Goal: Transaction & Acquisition: Purchase product/service

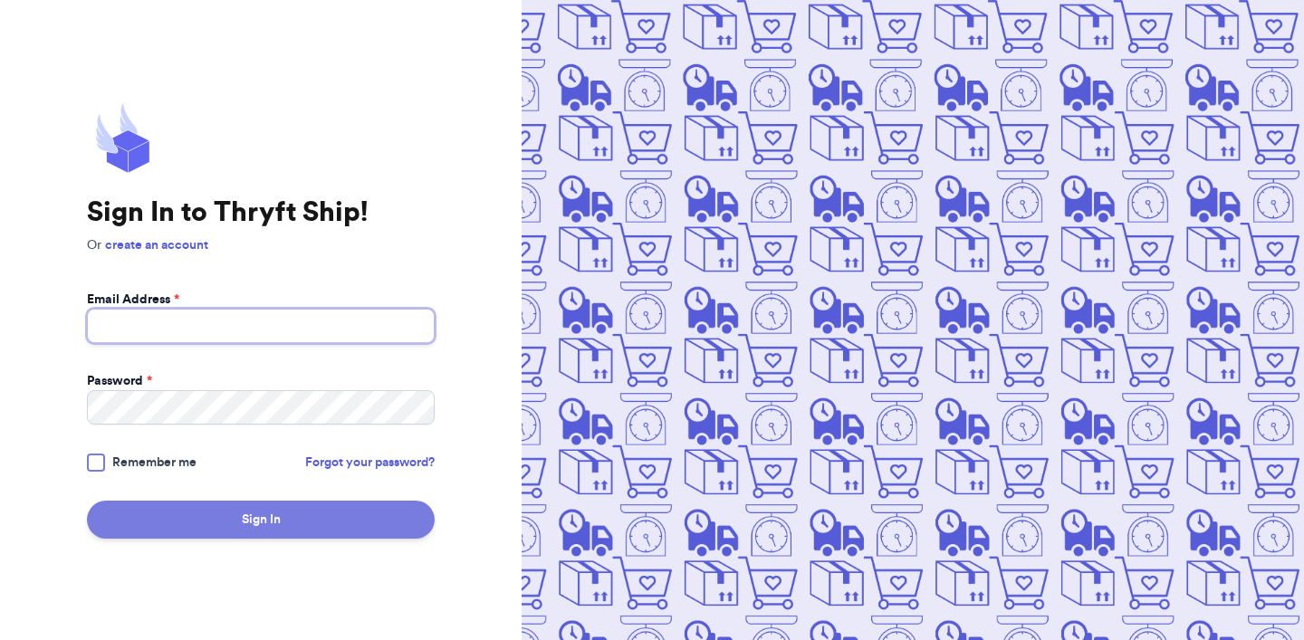
type input "[EMAIL_ADDRESS][DOMAIN_NAME]"
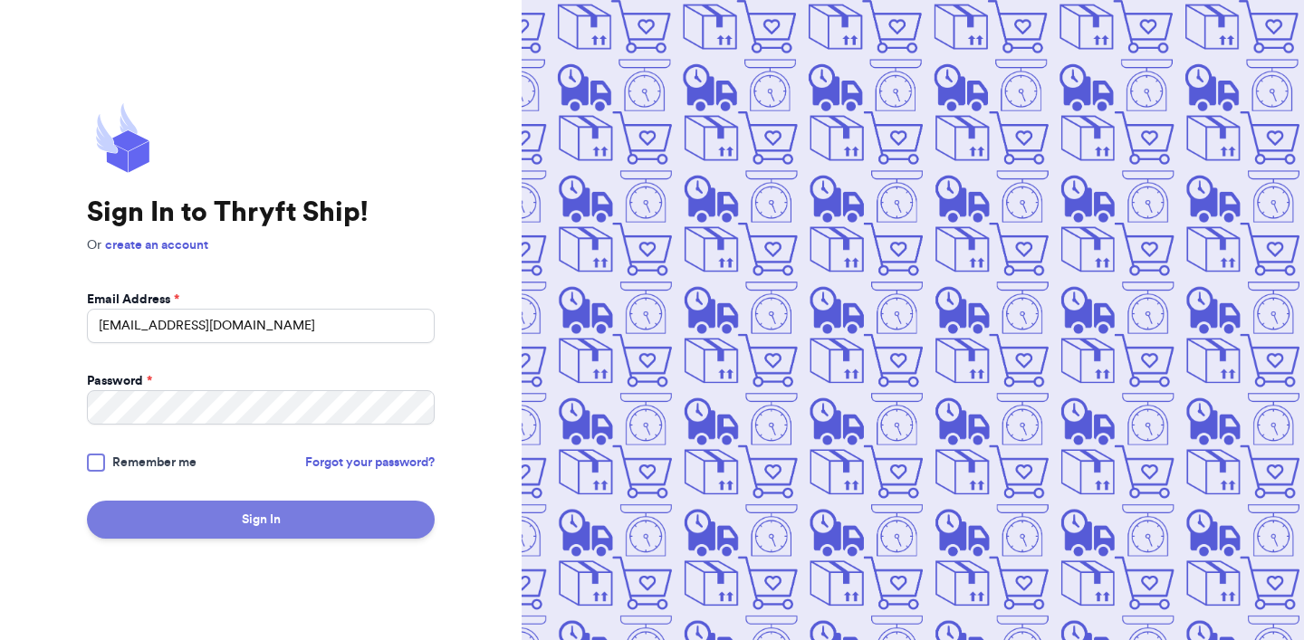
click at [187, 517] on button "Sign In" at bounding box center [261, 520] width 348 height 38
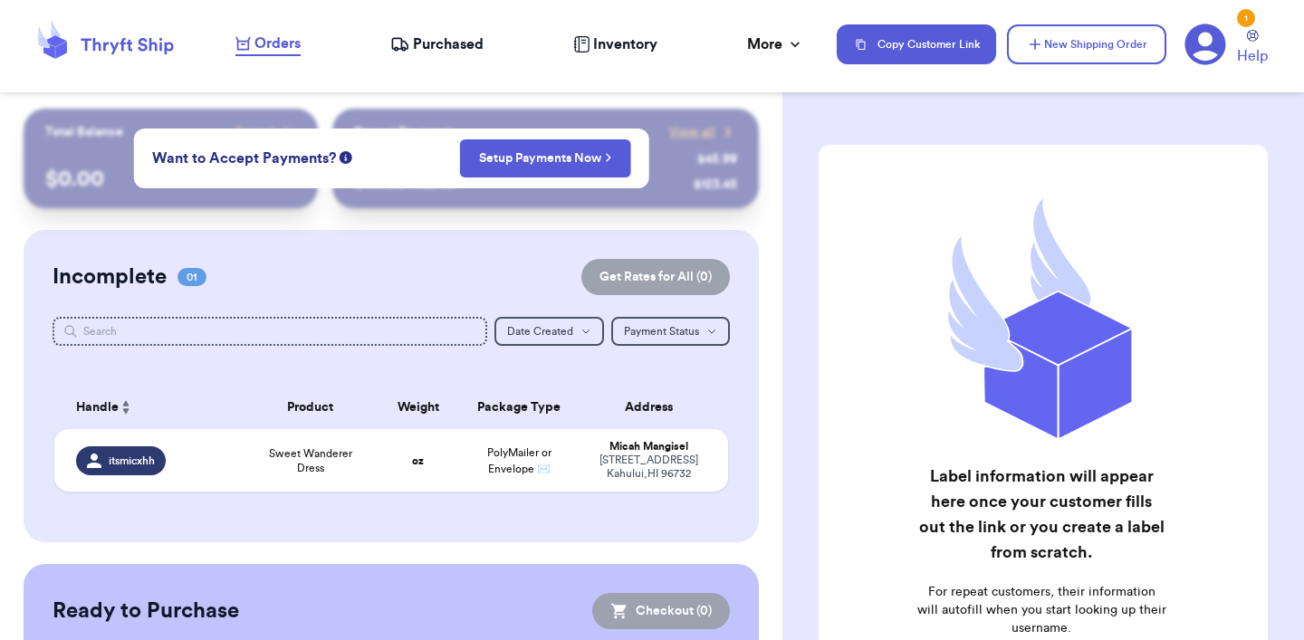
click at [349, 299] on div "Incomplete 01 Get Rates for All ( 0 ) Get Rates for All ( 0 ) Date Created Date…" at bounding box center [391, 386] width 735 height 312
click at [368, 241] on div "Incomplete 01 Get Rates for All ( 0 ) Get Rates for All ( 0 ) Date Created Date…" at bounding box center [391, 386] width 735 height 312
click at [225, 451] on div "itsmicxhh" at bounding box center [154, 460] width 156 height 29
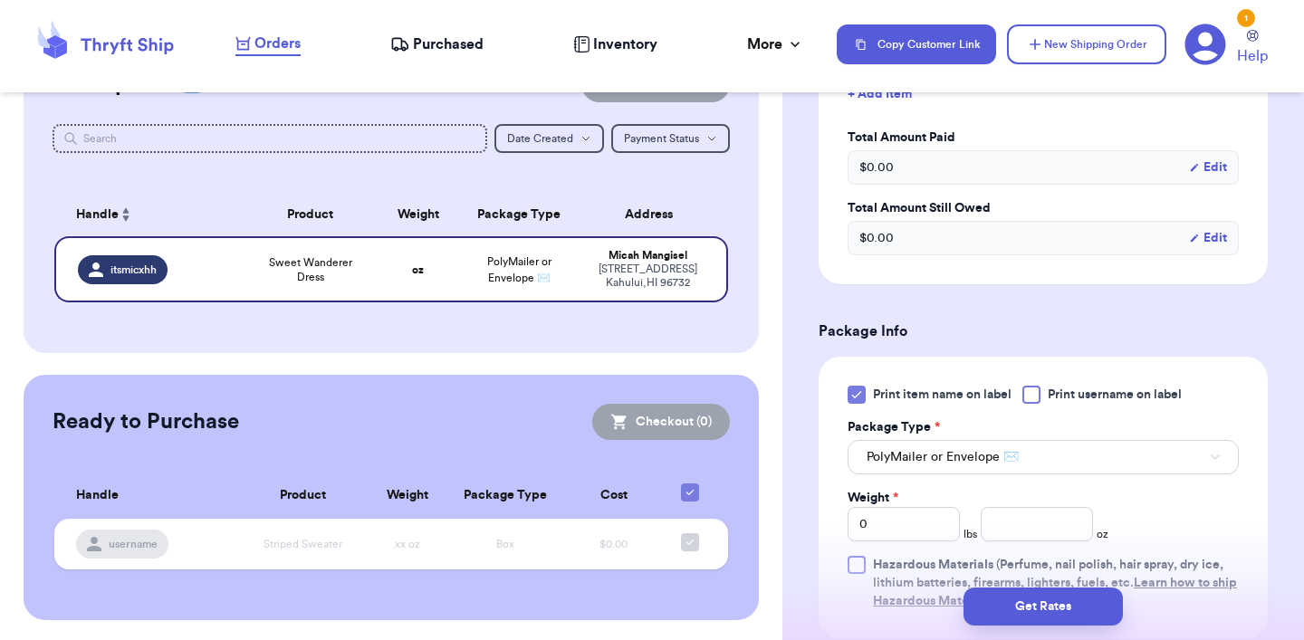
scroll to position [570, 0]
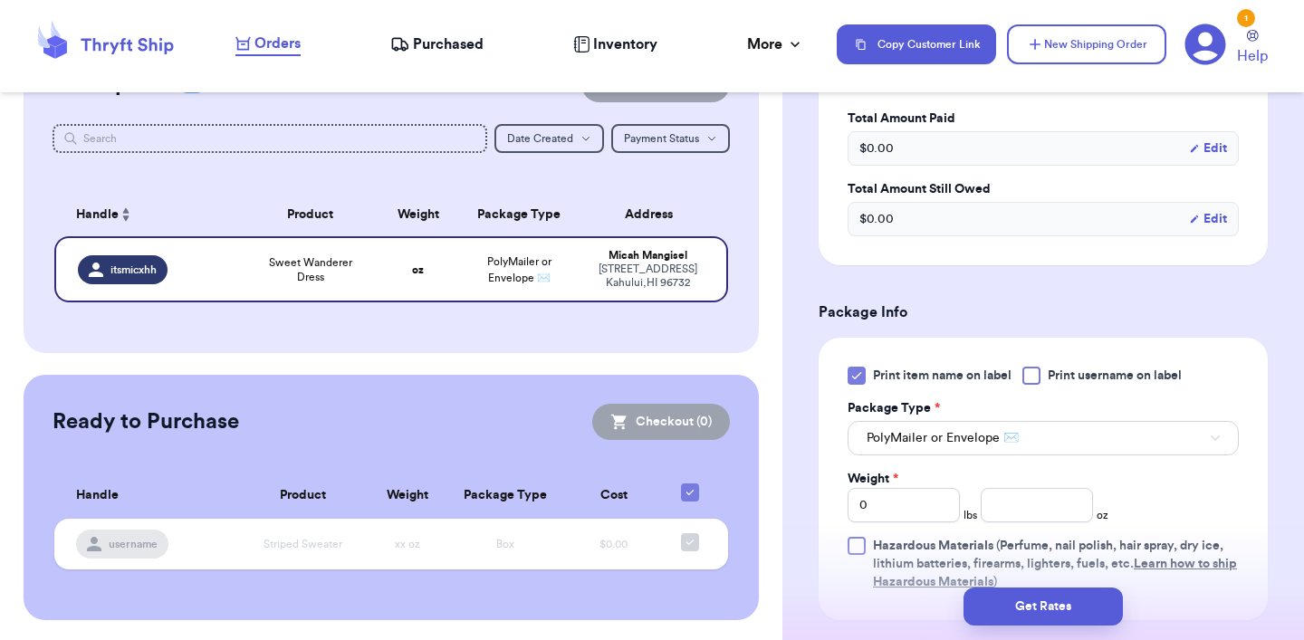
click at [858, 369] on icon at bounding box center [856, 376] width 14 height 14
click at [0, 0] on input "Print item name on label" at bounding box center [0, 0] width 0 height 0
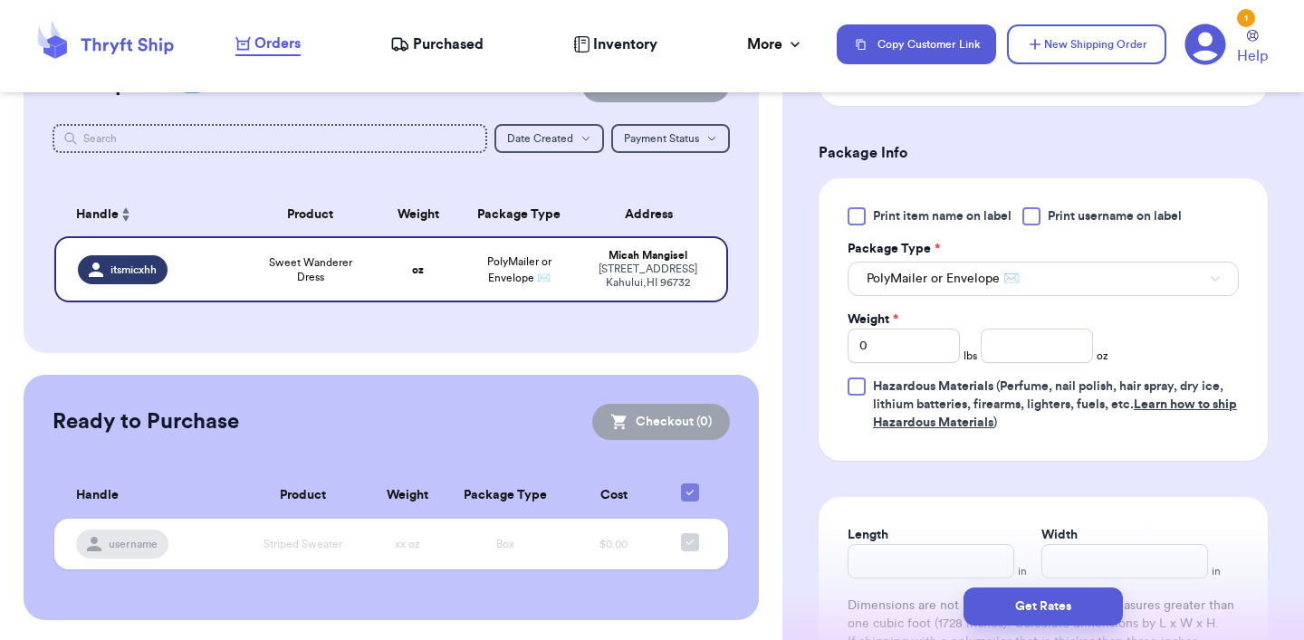
scroll to position [813, 0]
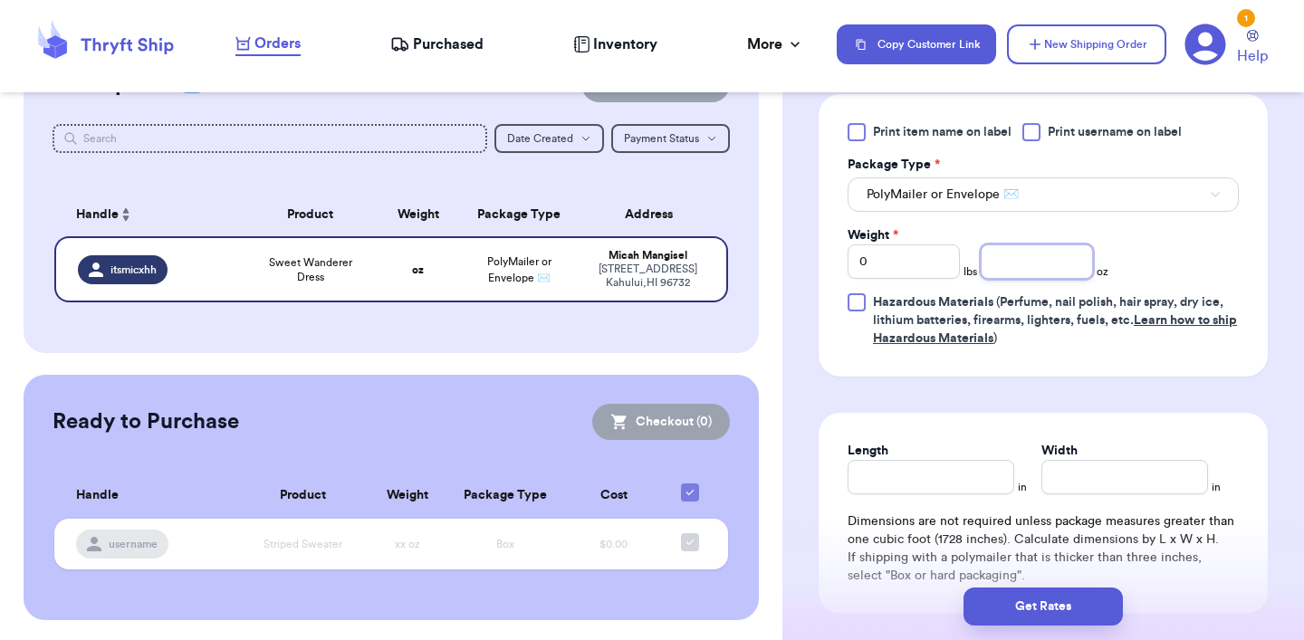
click at [1068, 270] on input "number" at bounding box center [1037, 261] width 112 height 34
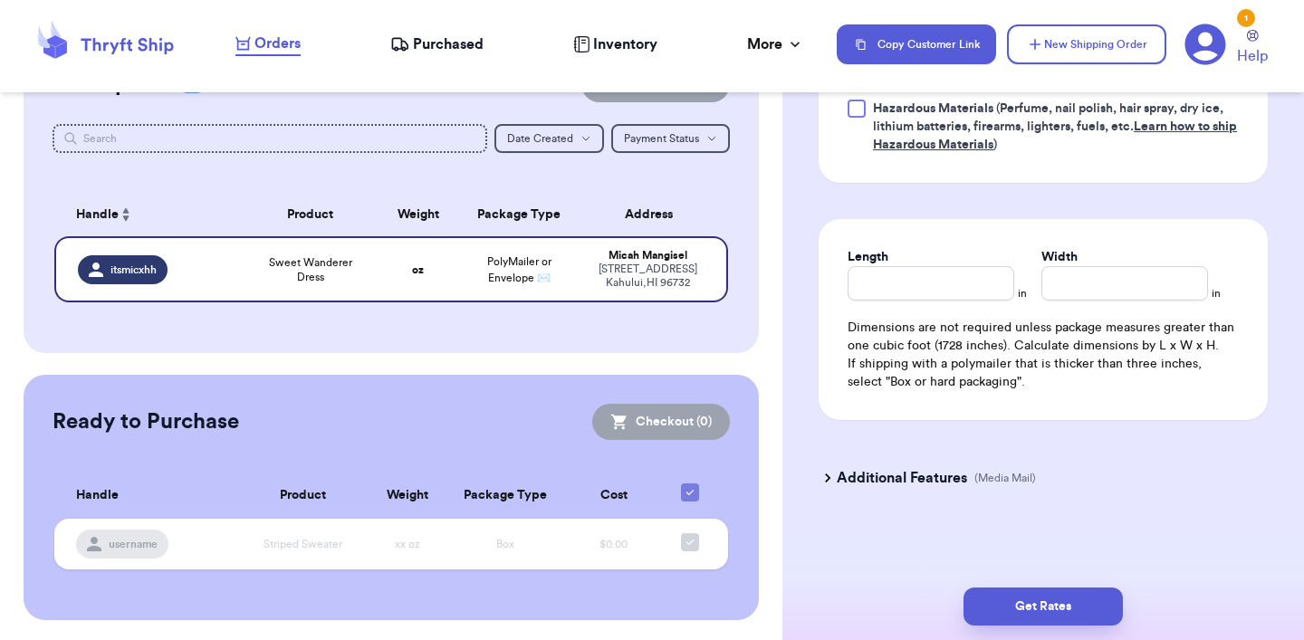
scroll to position [1009, 0]
type input "7.5"
click at [1071, 617] on button "Get Rates" at bounding box center [1042, 607] width 159 height 38
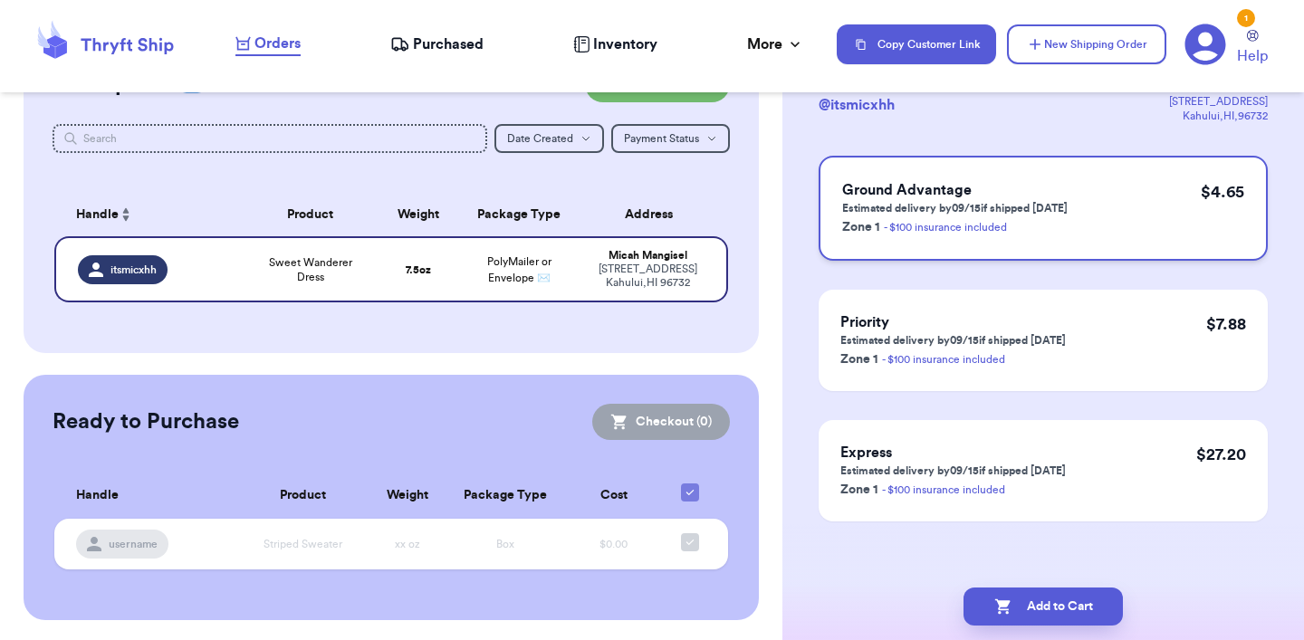
scroll to position [142, 0]
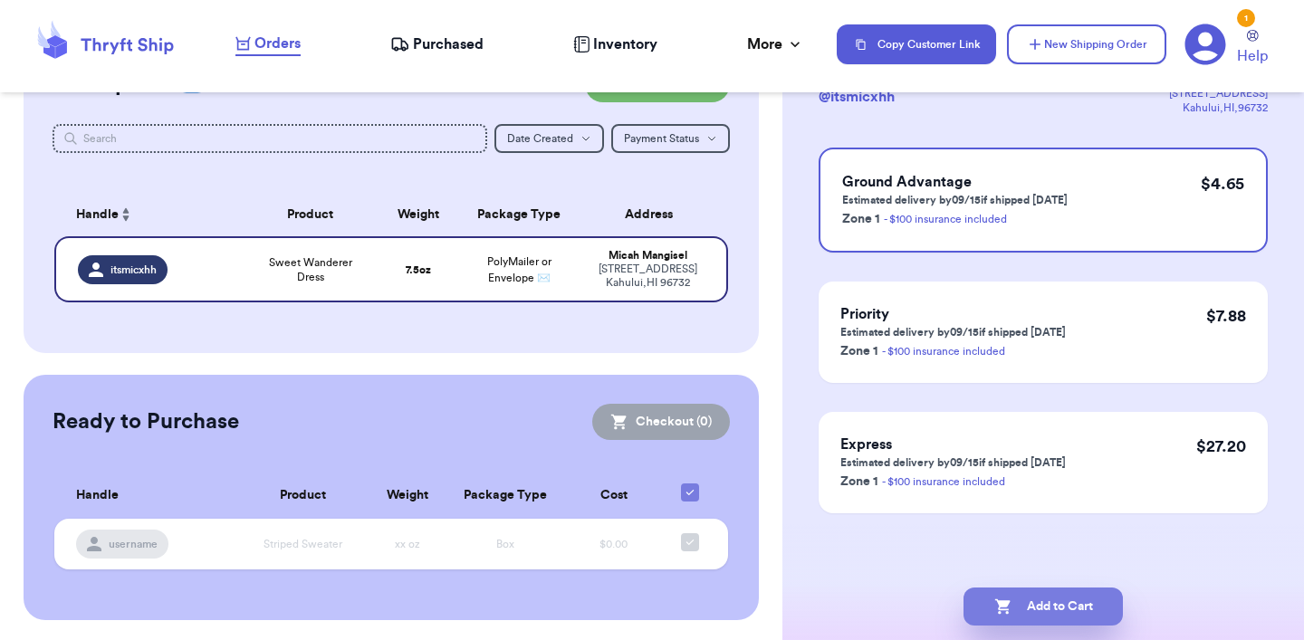
click at [1043, 610] on button "Add to Cart" at bounding box center [1042, 607] width 159 height 38
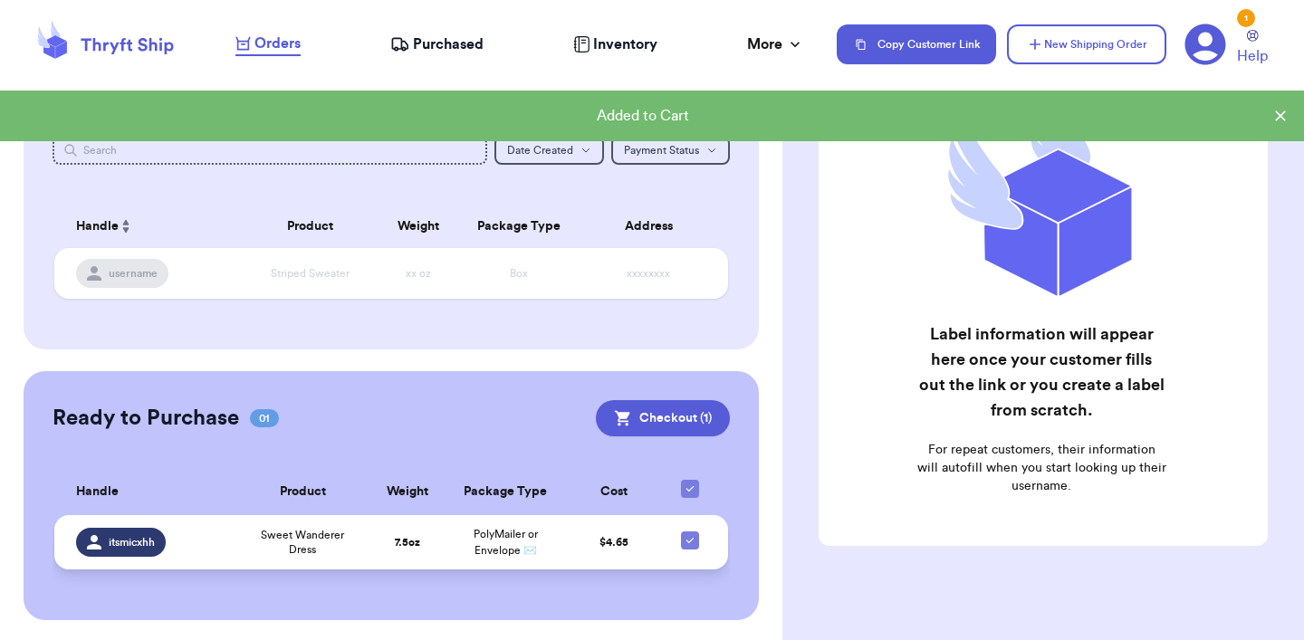
click at [388, 534] on td "7.5 oz" at bounding box center [408, 542] width 79 height 54
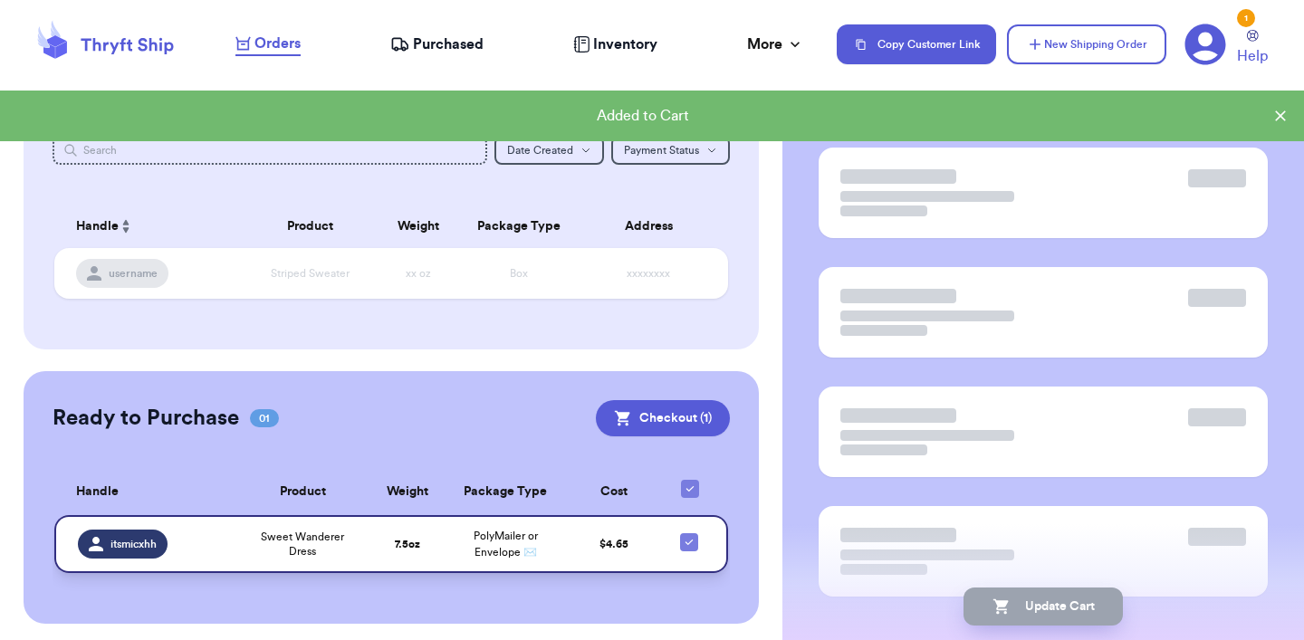
scroll to position [185, 0]
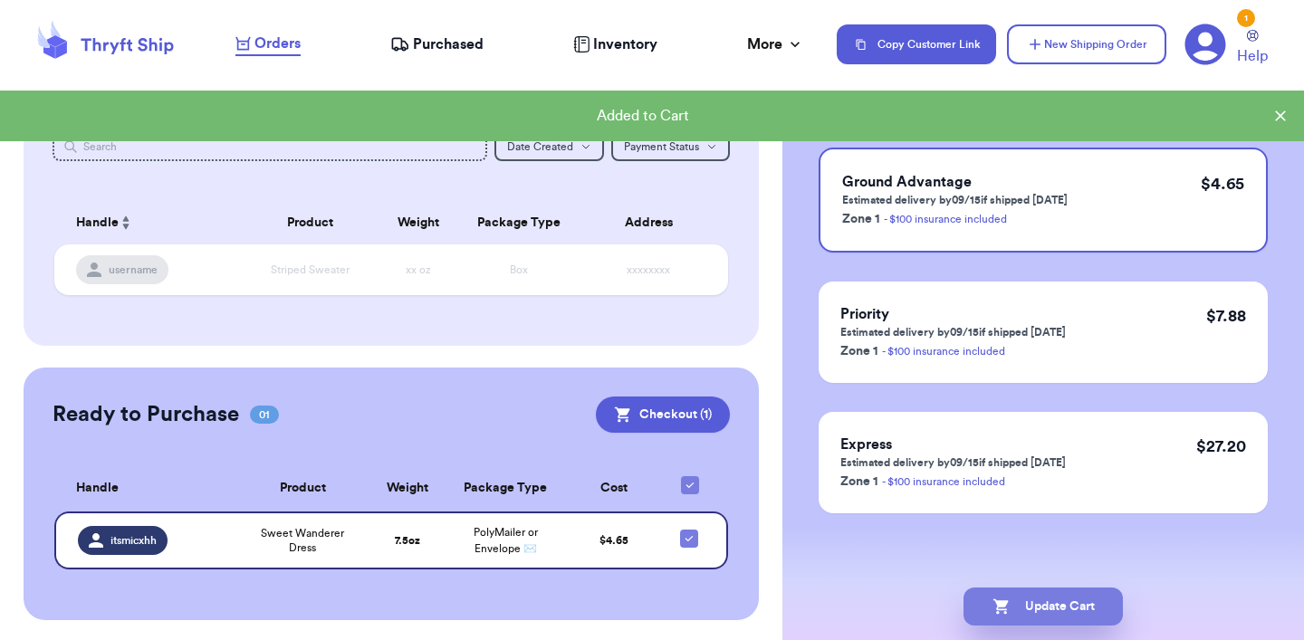
click at [1092, 600] on button "Update Cart" at bounding box center [1042, 607] width 159 height 38
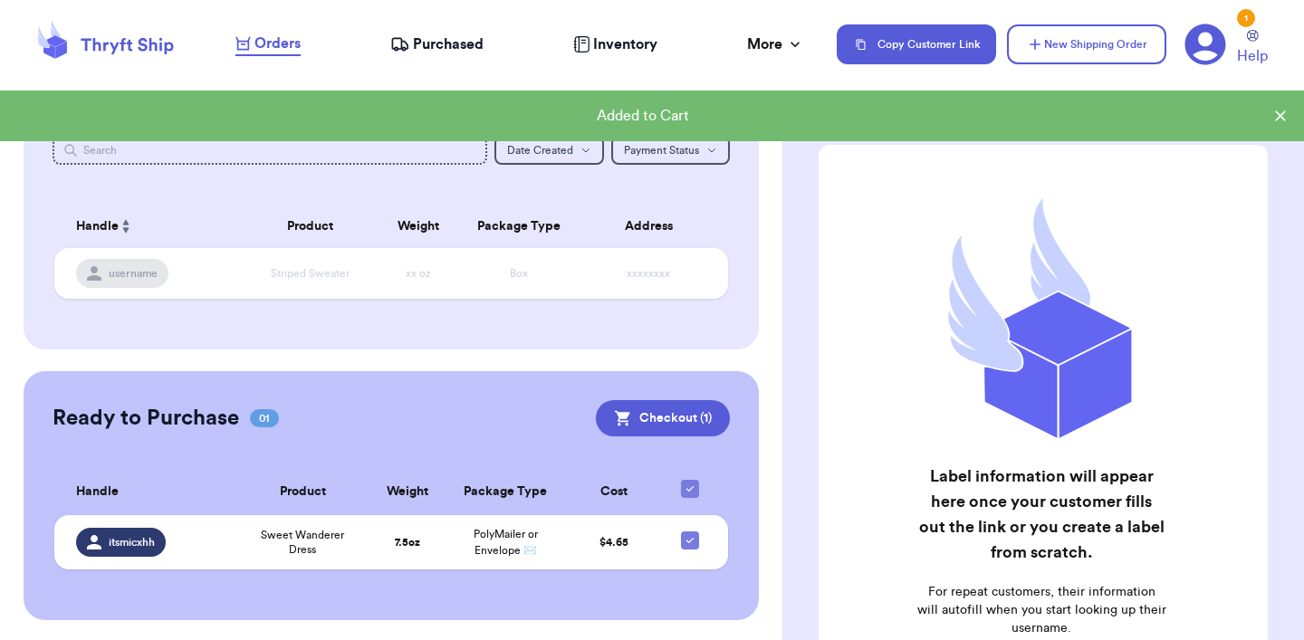
scroll to position [175, 0]
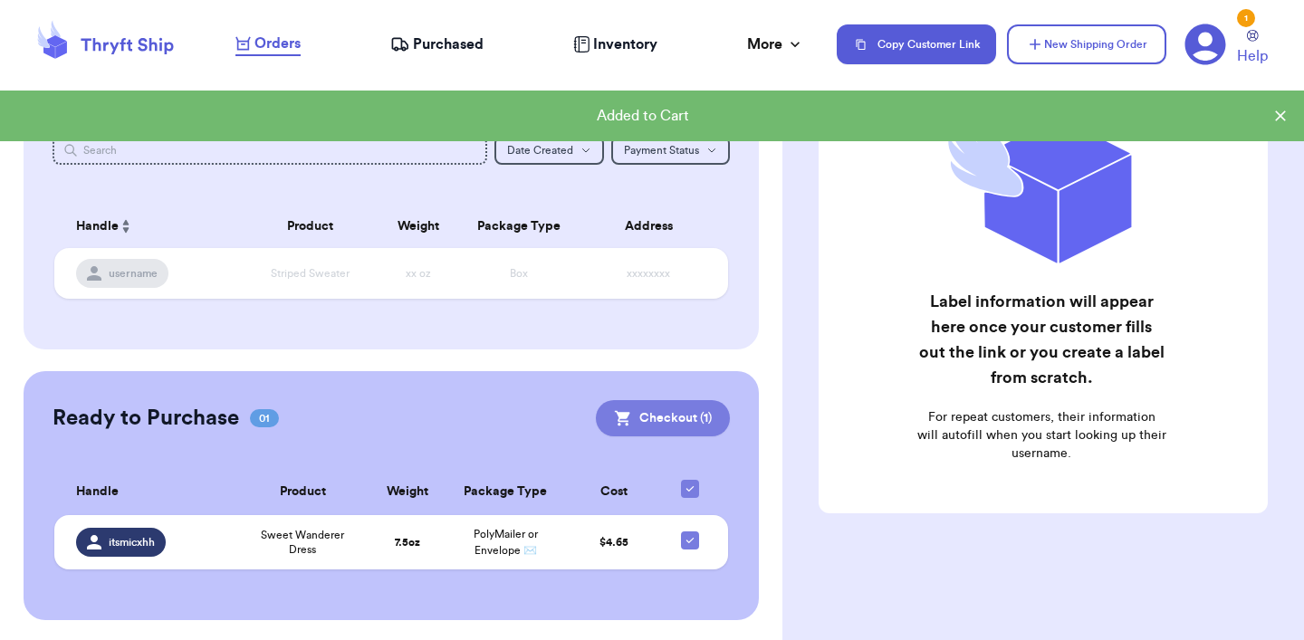
click at [697, 414] on button "Checkout ( 1 )" at bounding box center [663, 418] width 134 height 36
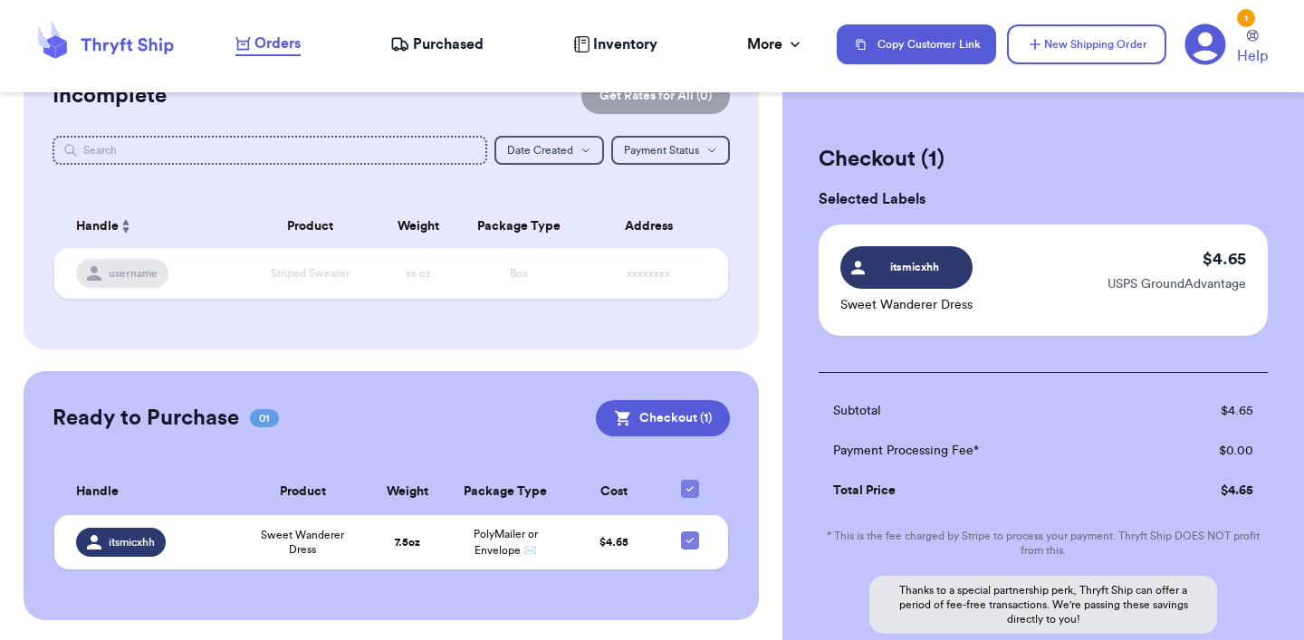
scroll to position [187, 0]
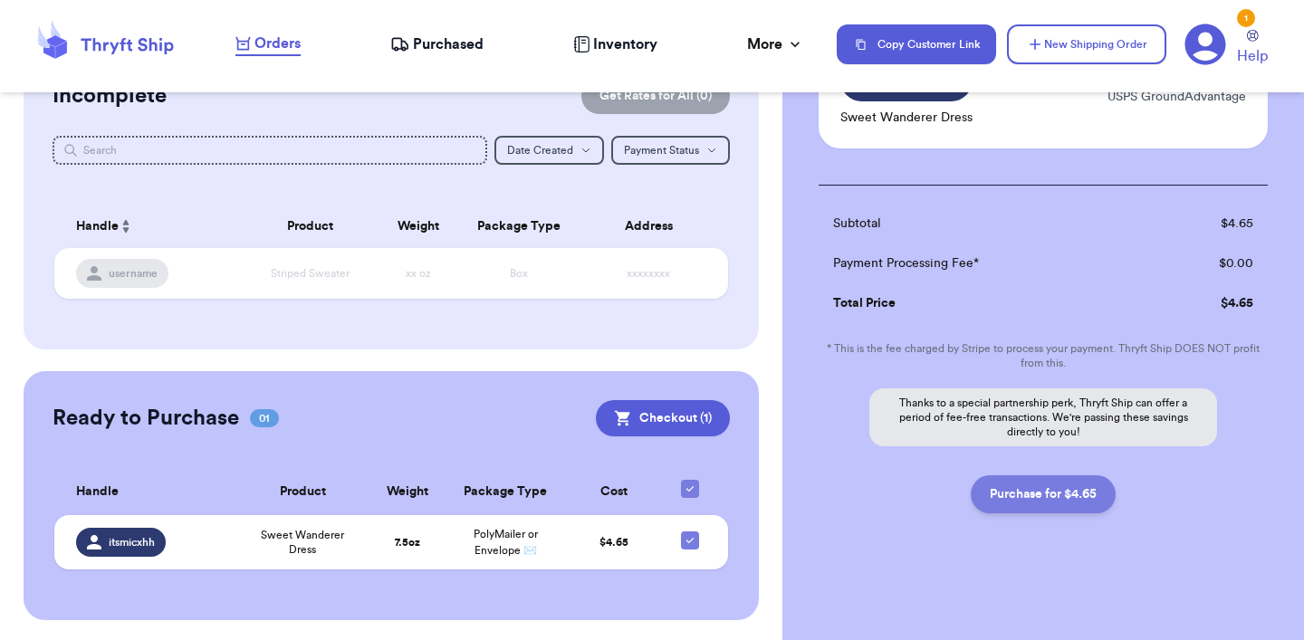
click at [1095, 501] on button "Purchase for $4.65" at bounding box center [1043, 494] width 145 height 38
checkbox input "false"
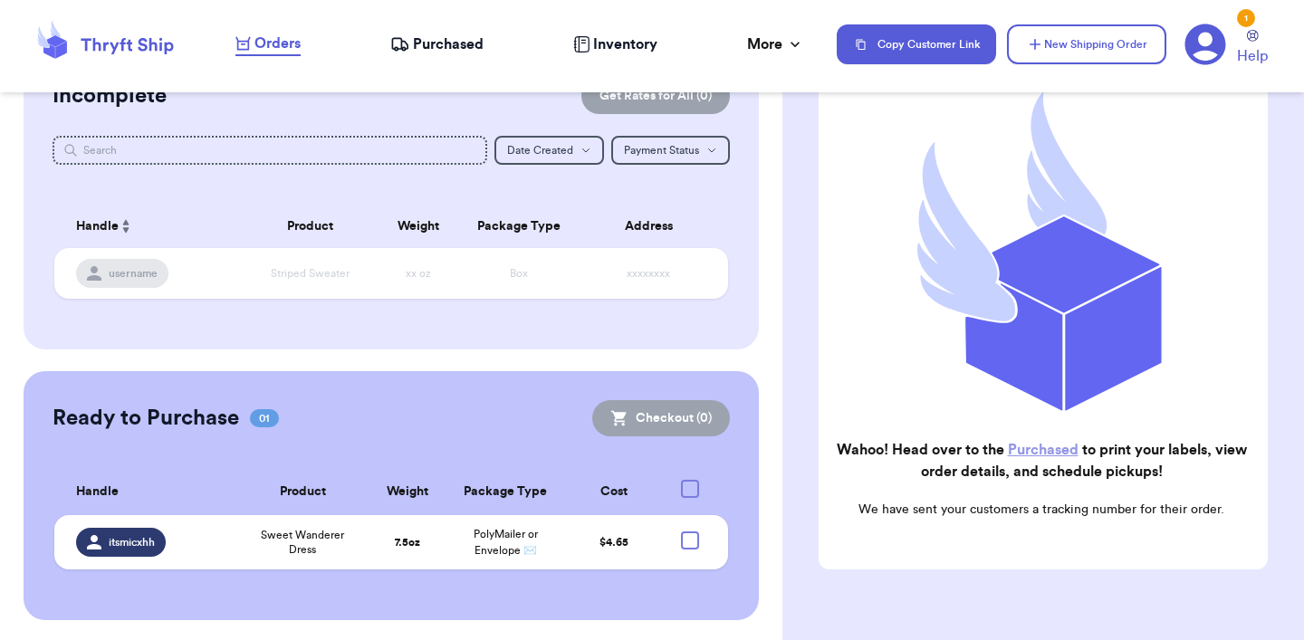
checkbox input "true"
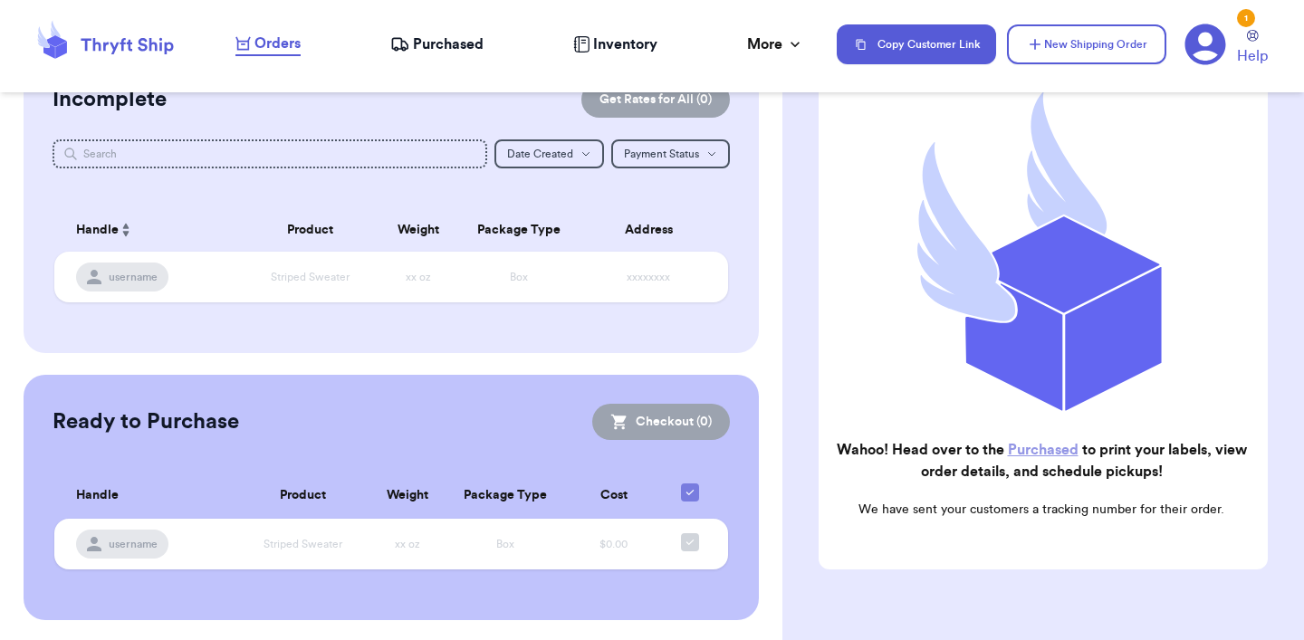
click at [1065, 455] on link "Purchased" at bounding box center [1043, 450] width 71 height 14
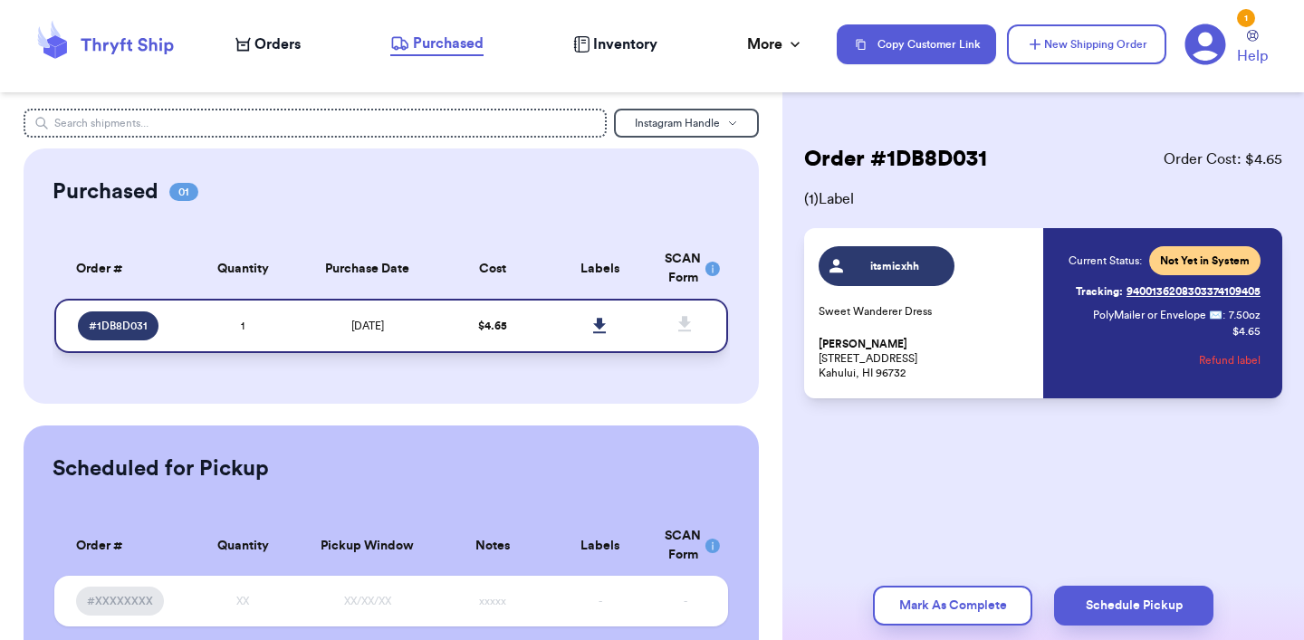
click at [597, 329] on icon at bounding box center [600, 326] width 14 height 16
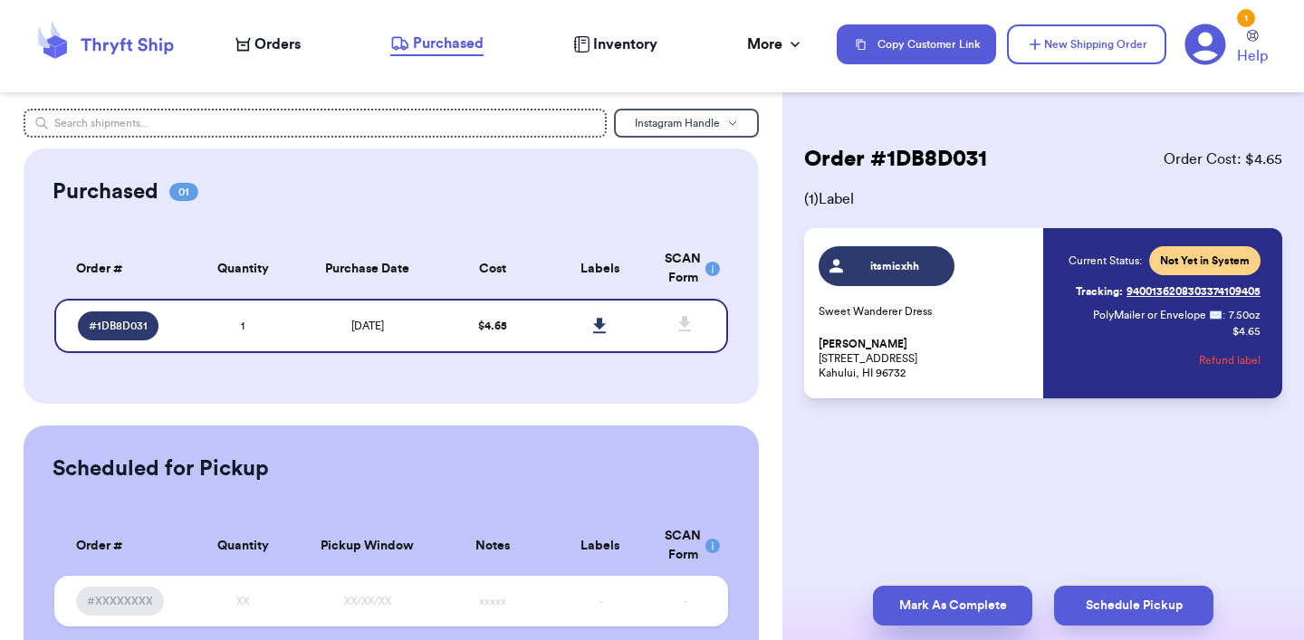
click at [940, 601] on button "Mark As Complete" at bounding box center [952, 606] width 159 height 40
click at [951, 470] on div "Order # 1DB8D031 Order Cost: $ 4.65 ( 1 ) Label itsmicxhh Sweet Wanderer Dress …" at bounding box center [1043, 326] width 522 height 435
click at [926, 451] on div "Order # 1DB8D031 Order Cost: $ 4.65 ( 1 ) Label itsmicxhh Sweet Wanderer Dress …" at bounding box center [1043, 326] width 522 height 435
click at [903, 602] on button "Mark As Complete" at bounding box center [952, 606] width 159 height 40
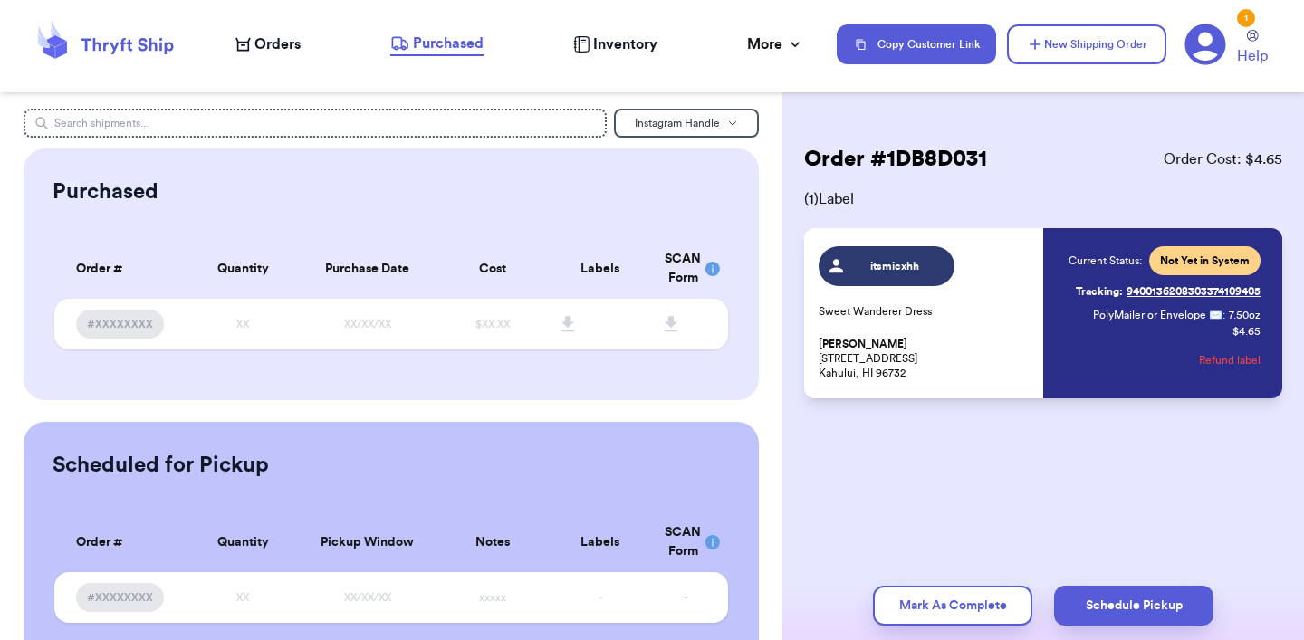
click at [924, 534] on div "Order # 1DB8D031 Order Cost: $ 4.65 ( 1 ) Label itsmicxhh Sweet Wanderer Dress …" at bounding box center [1043, 326] width 522 height 435
click at [994, 598] on button "Mark As Complete" at bounding box center [952, 606] width 159 height 40
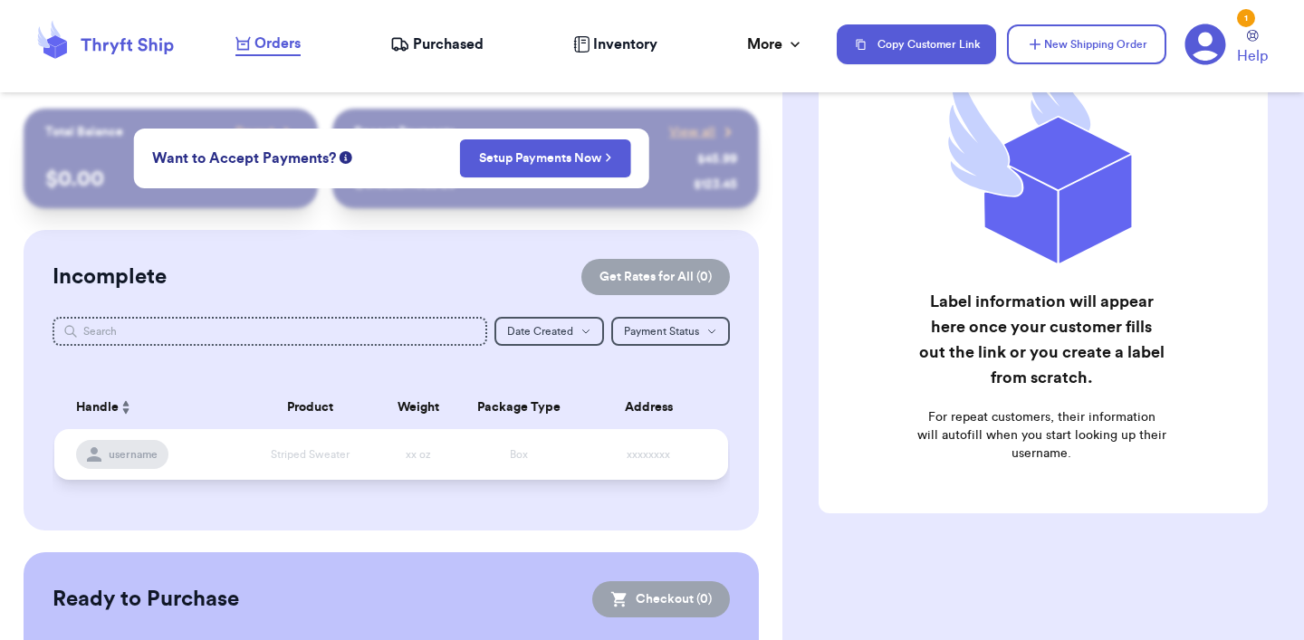
scroll to position [177, 0]
